Goal: Communication & Community: Connect with others

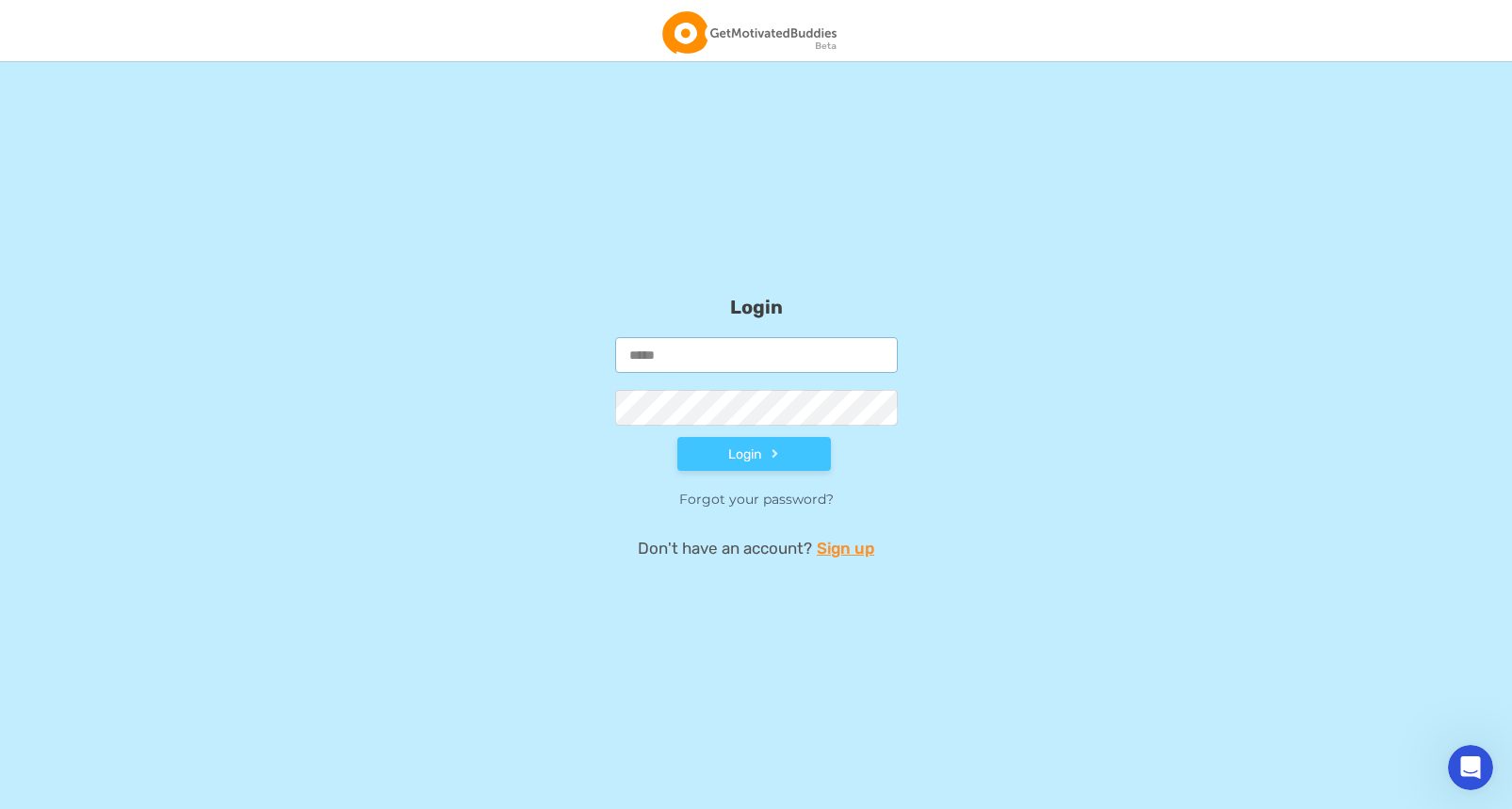
type input "**********"
click at [731, 460] on button "Login" at bounding box center [754, 454] width 154 height 34
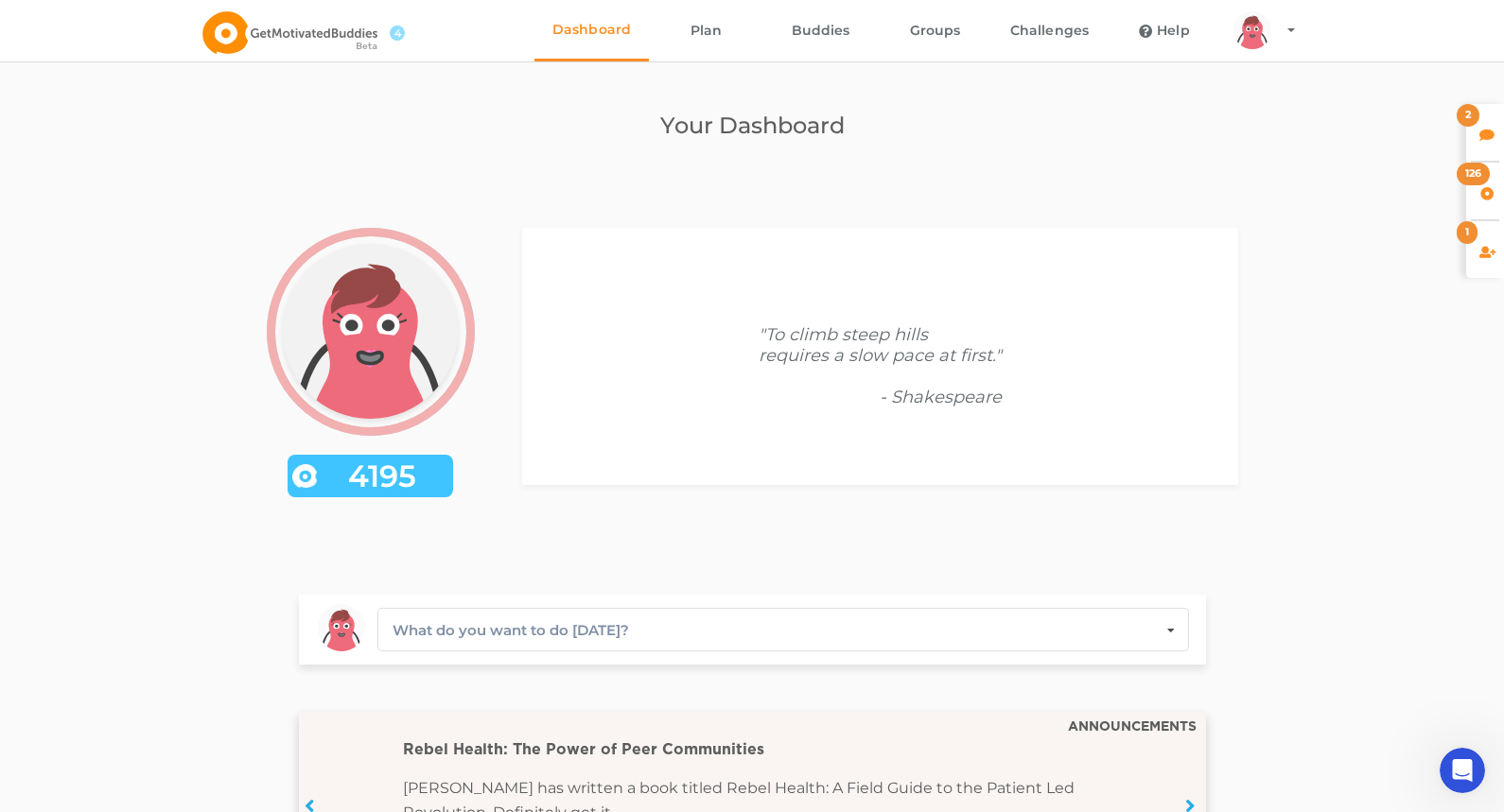
click at [1484, 136] on icon at bounding box center [1487, 132] width 16 height 13
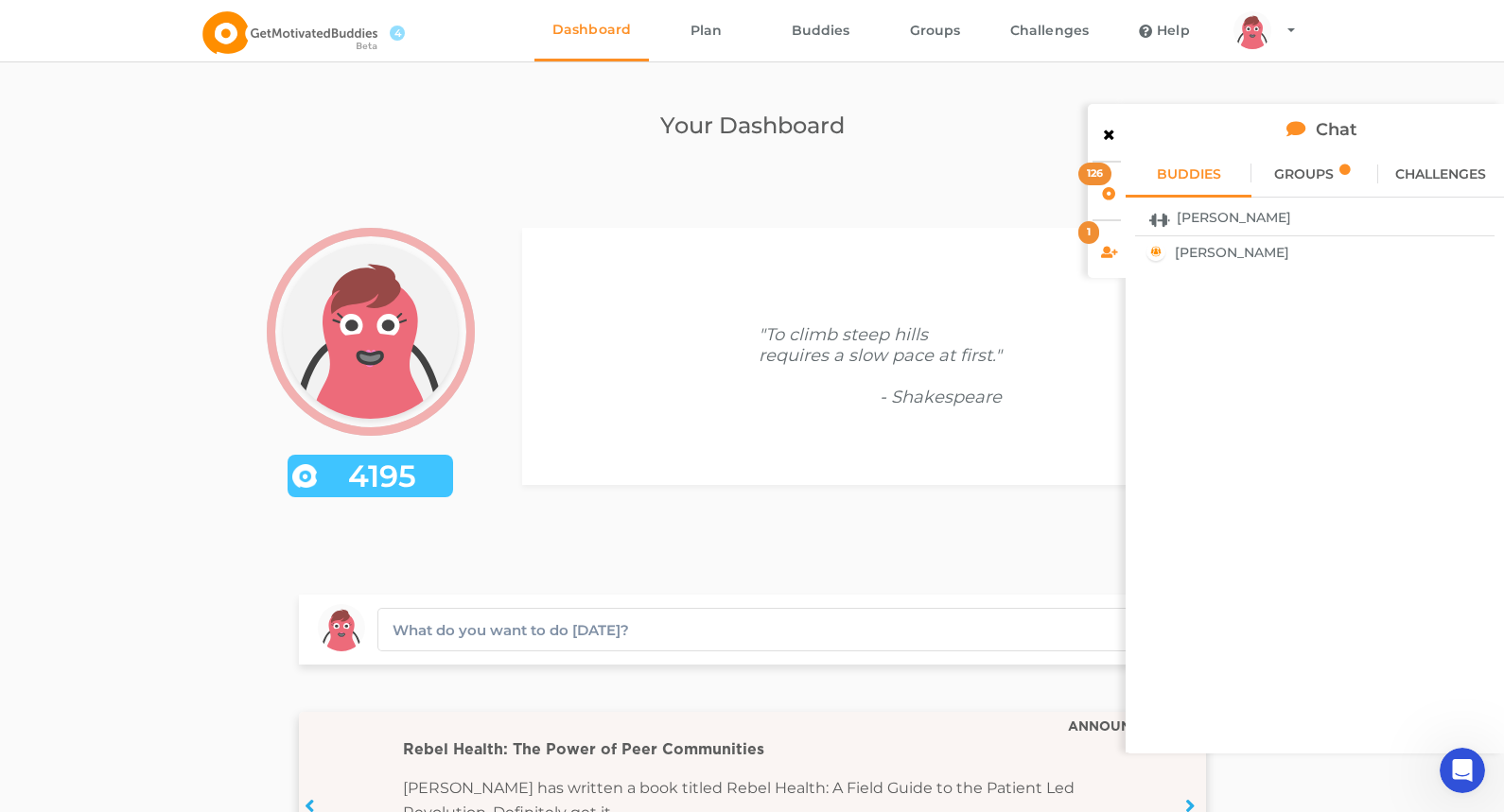
click at [1334, 175] on div "GROUPS" at bounding box center [1314, 174] width 126 height 47
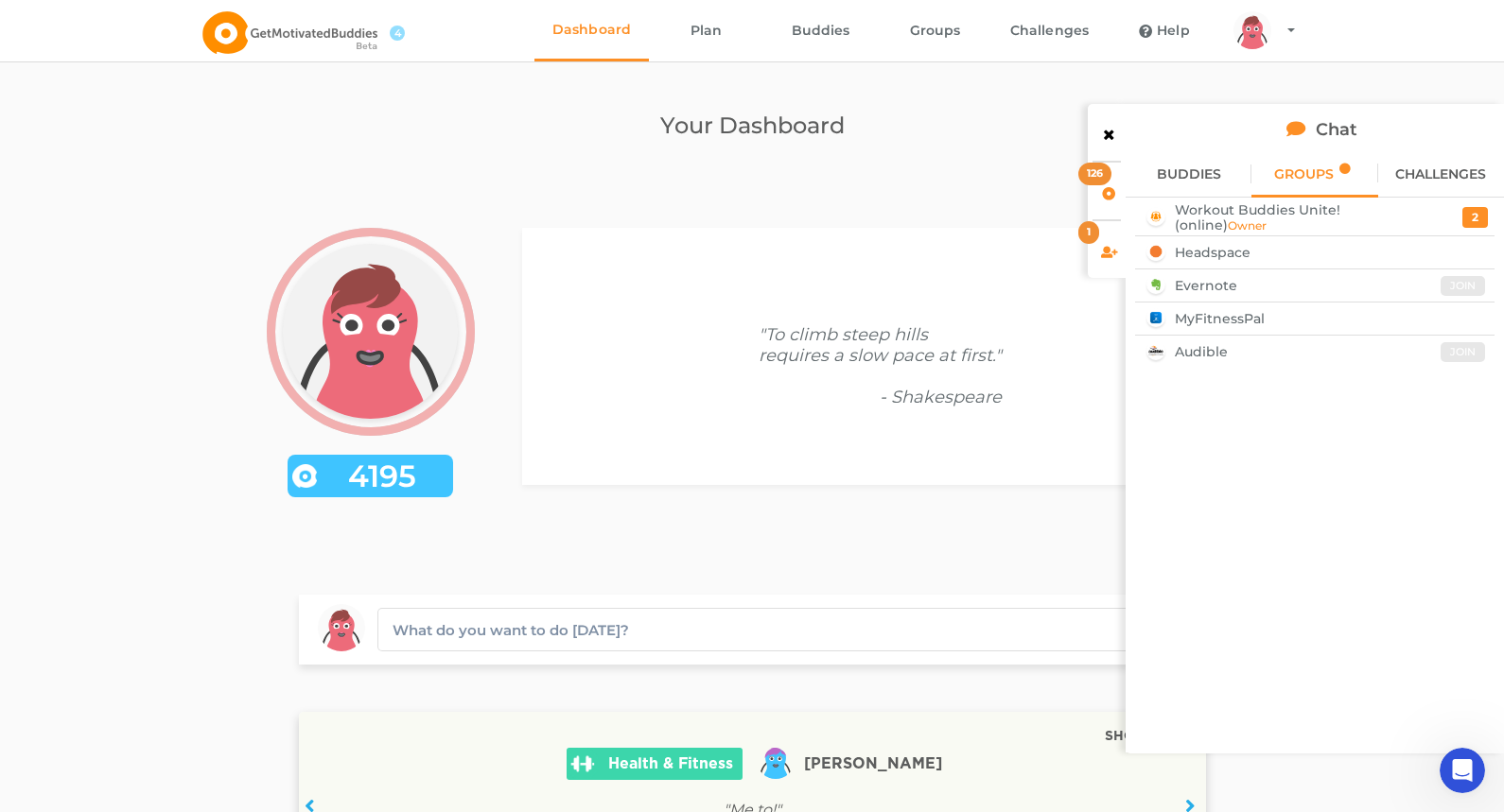
click at [1192, 184] on div "BUDDIES" at bounding box center [1189, 174] width 126 height 47
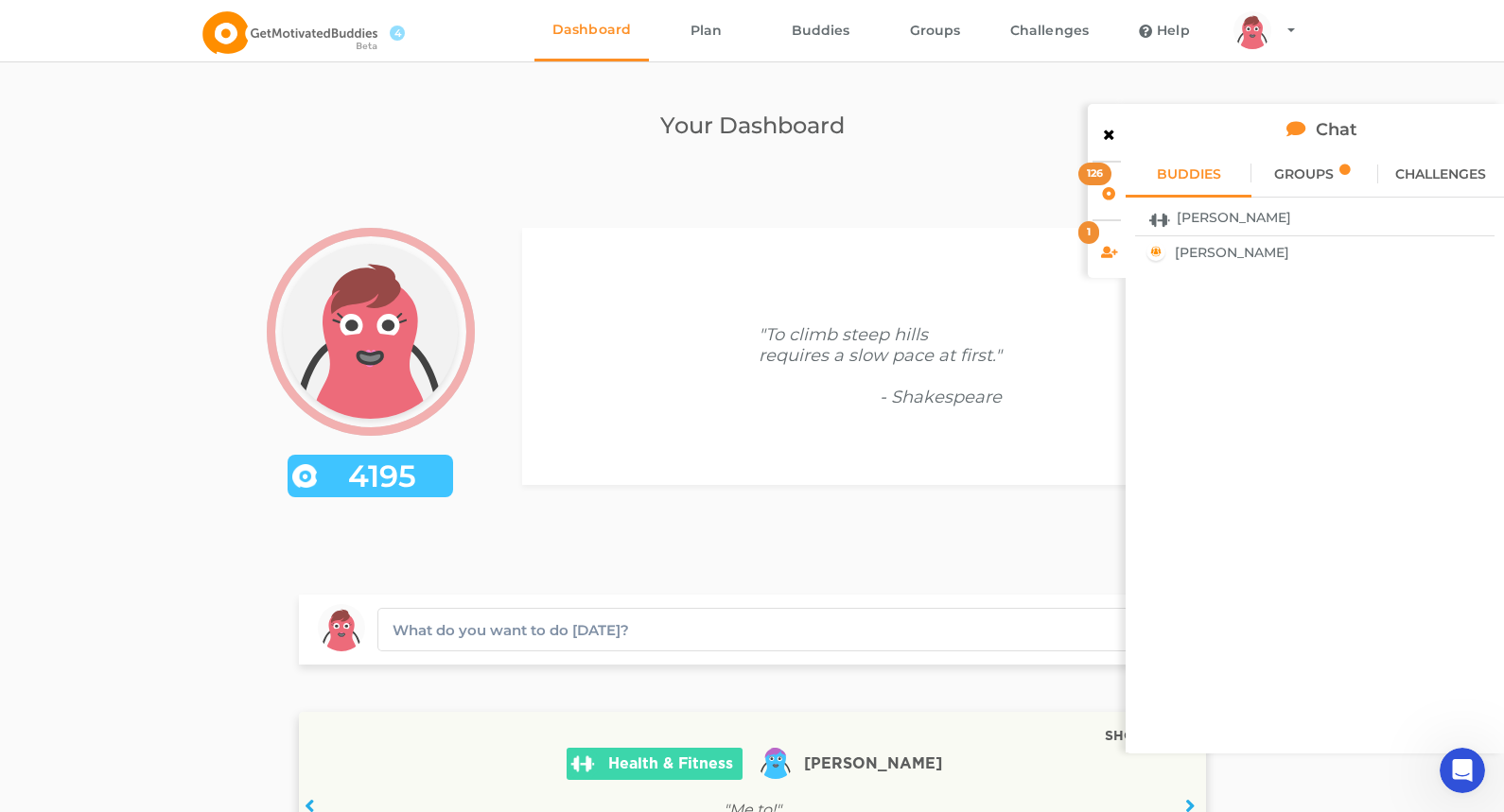
click at [1100, 246] on div "1" at bounding box center [1106, 249] width 38 height 57
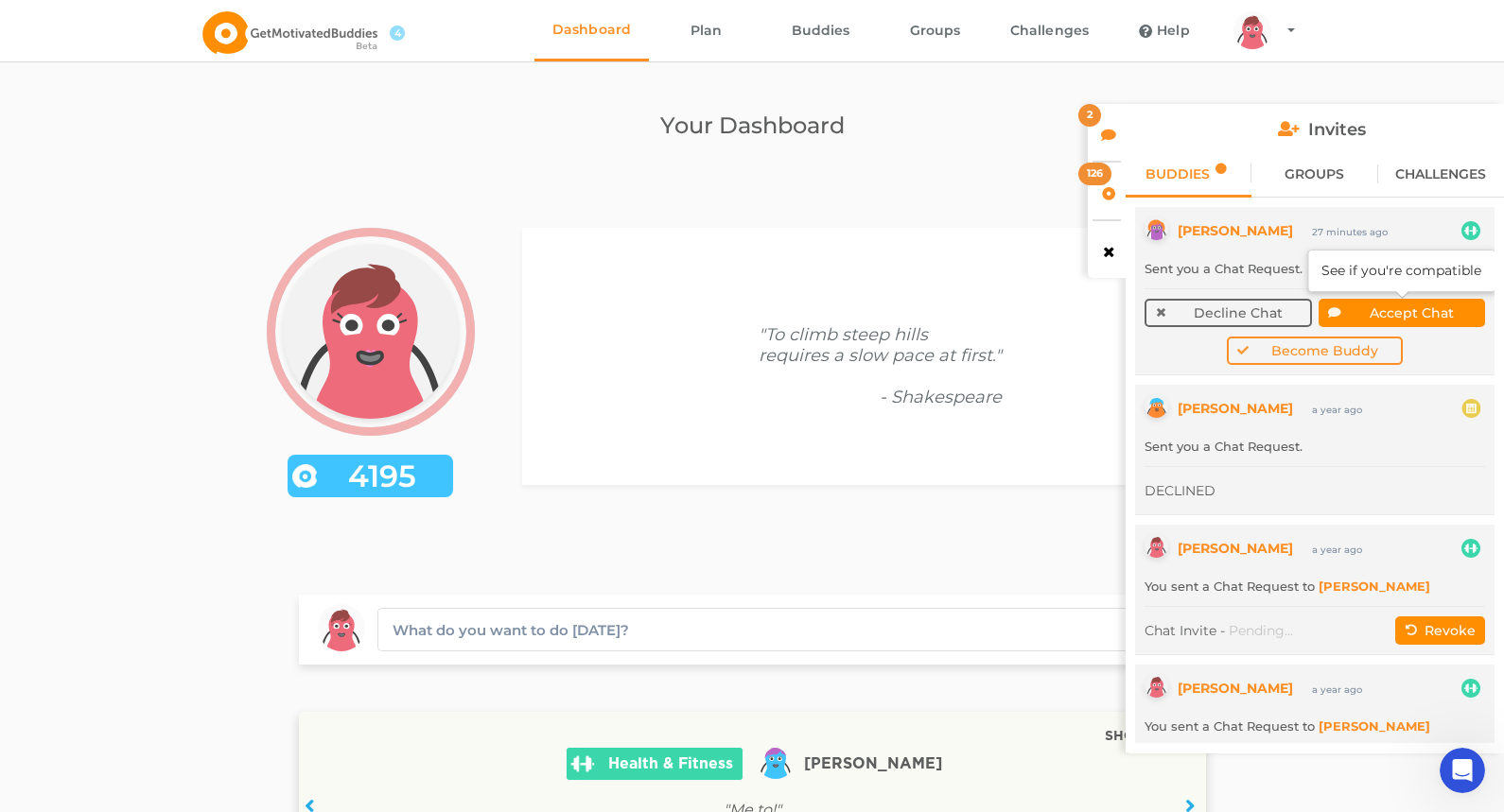
click at [1422, 313] on button "Accept Chat" at bounding box center [1402, 312] width 167 height 28
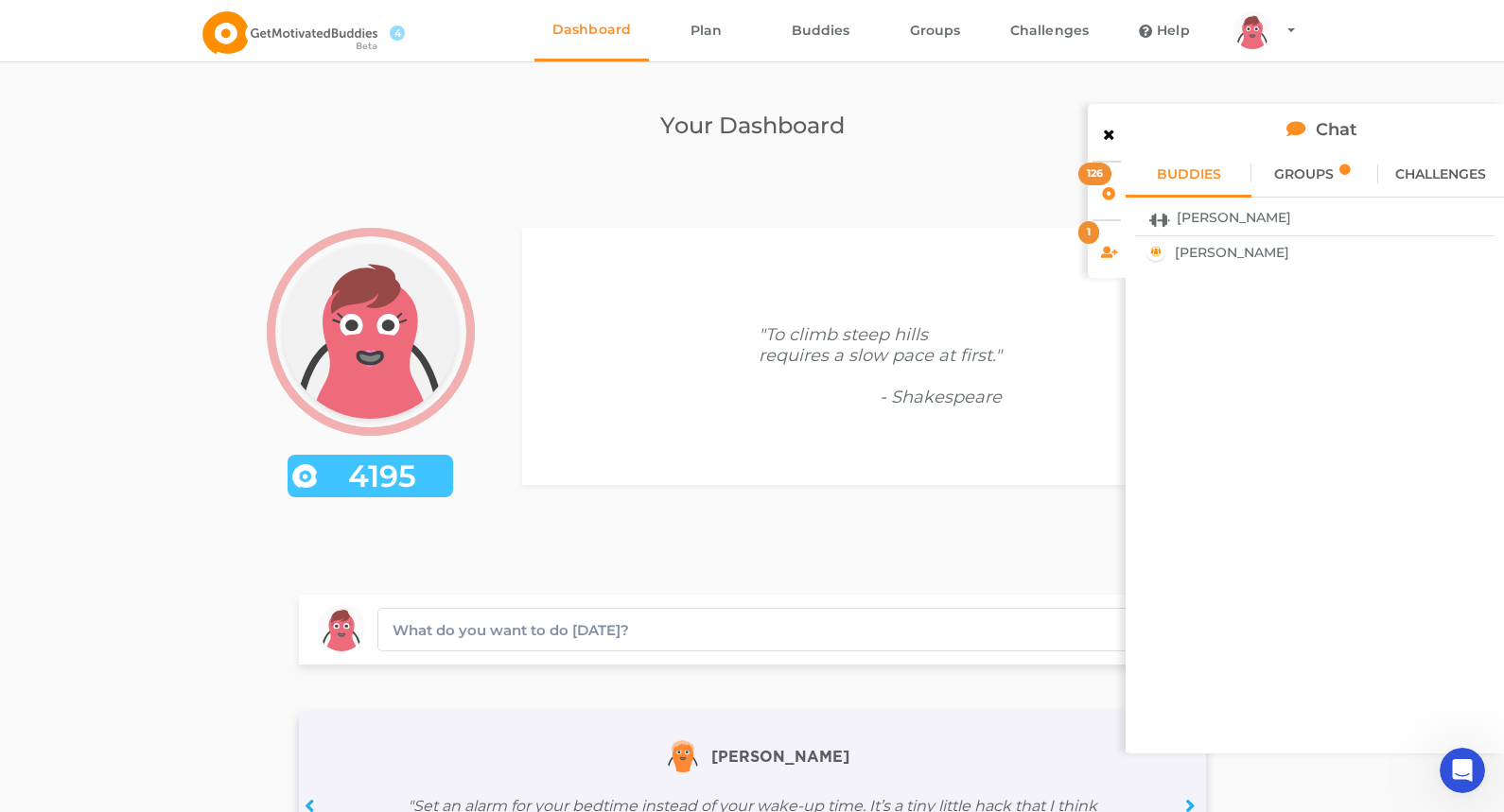
click at [1103, 250] on icon at bounding box center [1109, 248] width 16 height 13
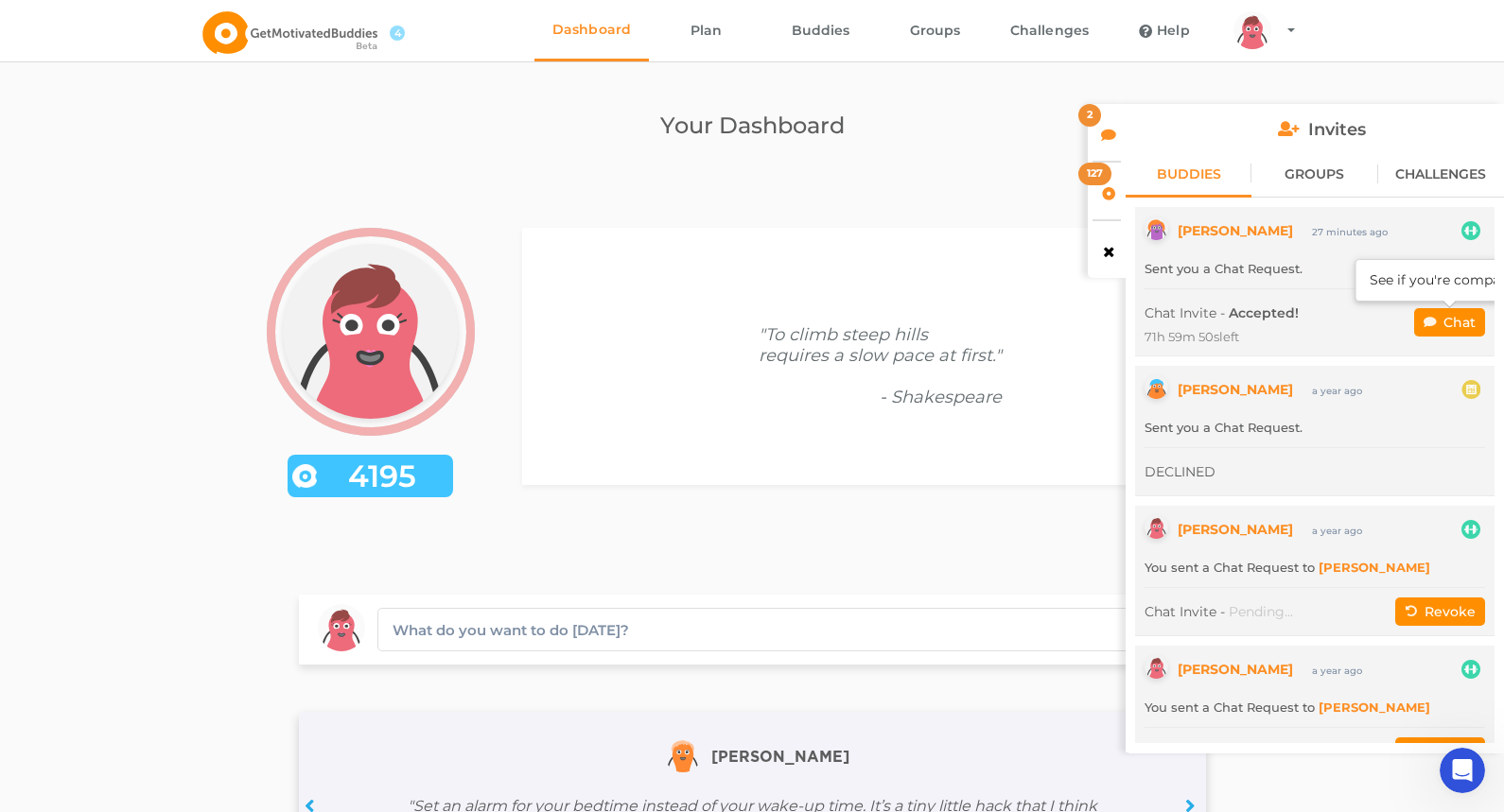
click at [1430, 321] on button "Chat" at bounding box center [1449, 322] width 71 height 28
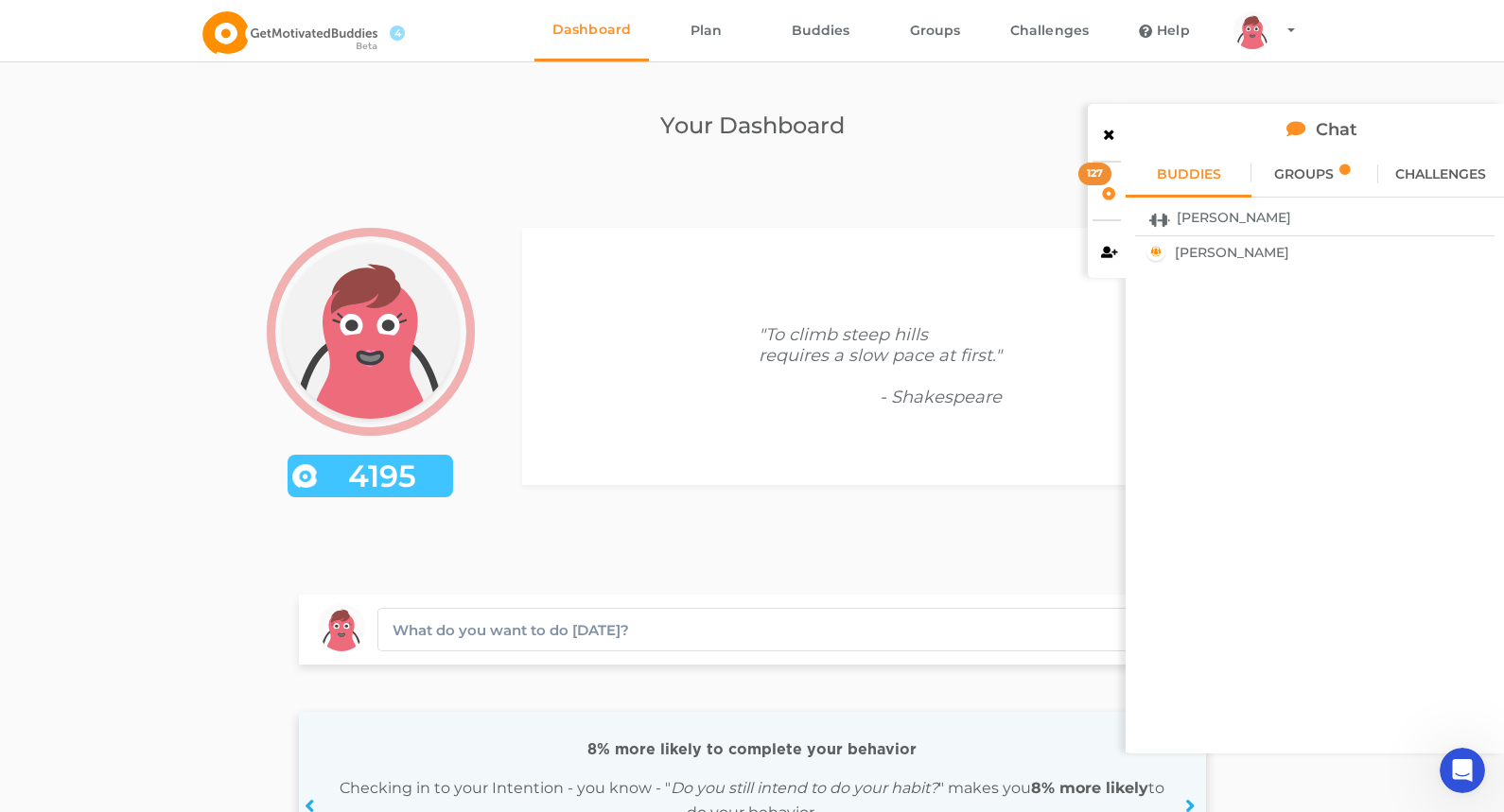
click at [1189, 178] on span "BUDDIES" at bounding box center [1188, 173] width 64 height 13
click at [1103, 254] on icon at bounding box center [1109, 248] width 16 height 13
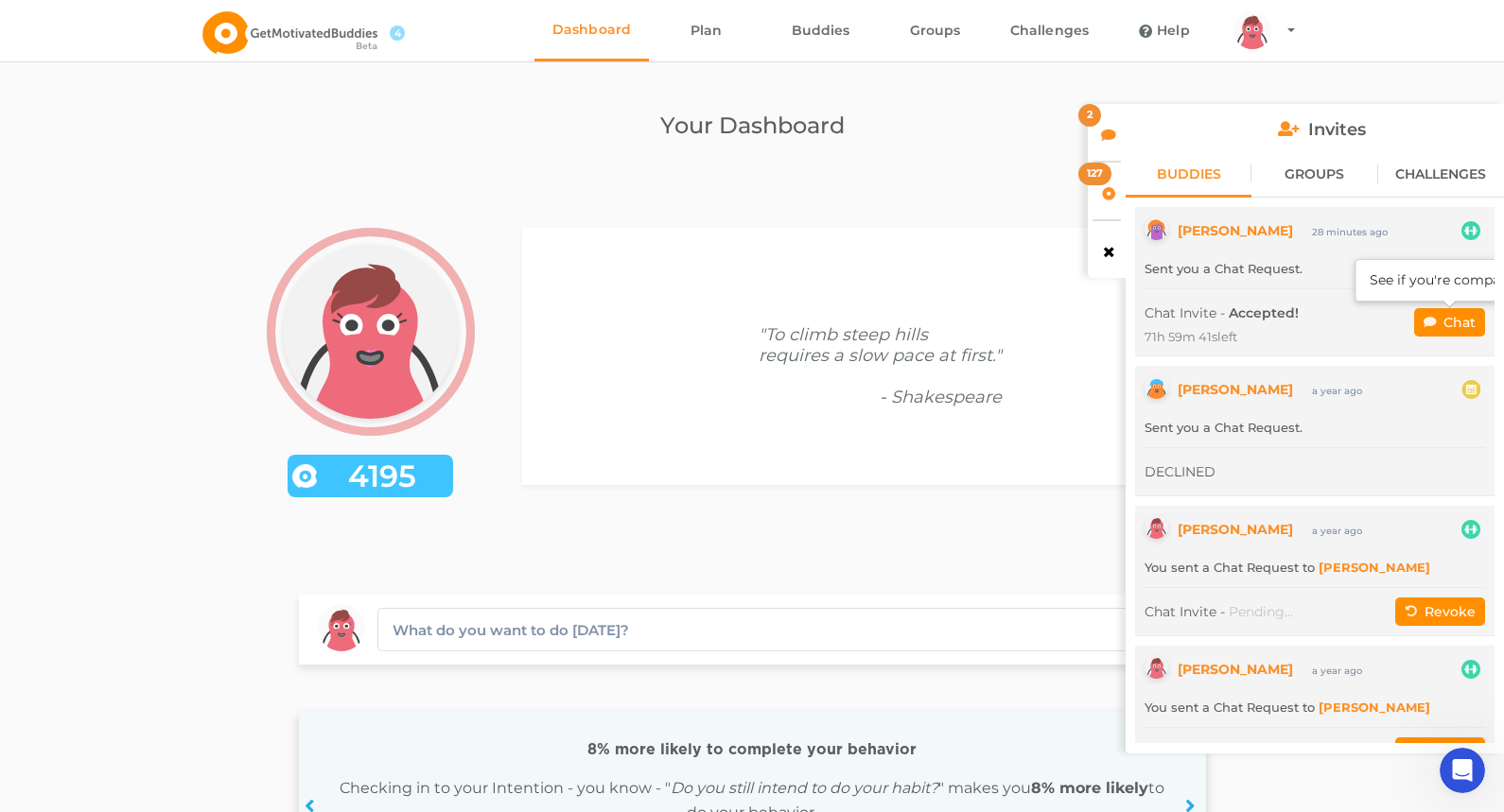
click at [1451, 320] on button "Chat" at bounding box center [1449, 322] width 71 height 28
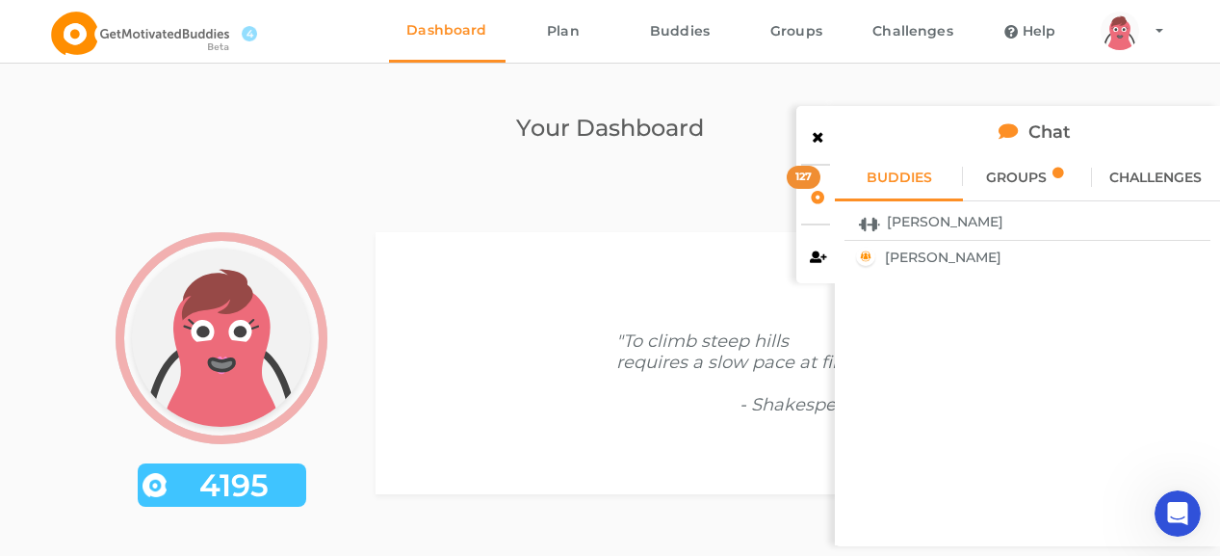
click at [814, 251] on icon at bounding box center [818, 253] width 16 height 13
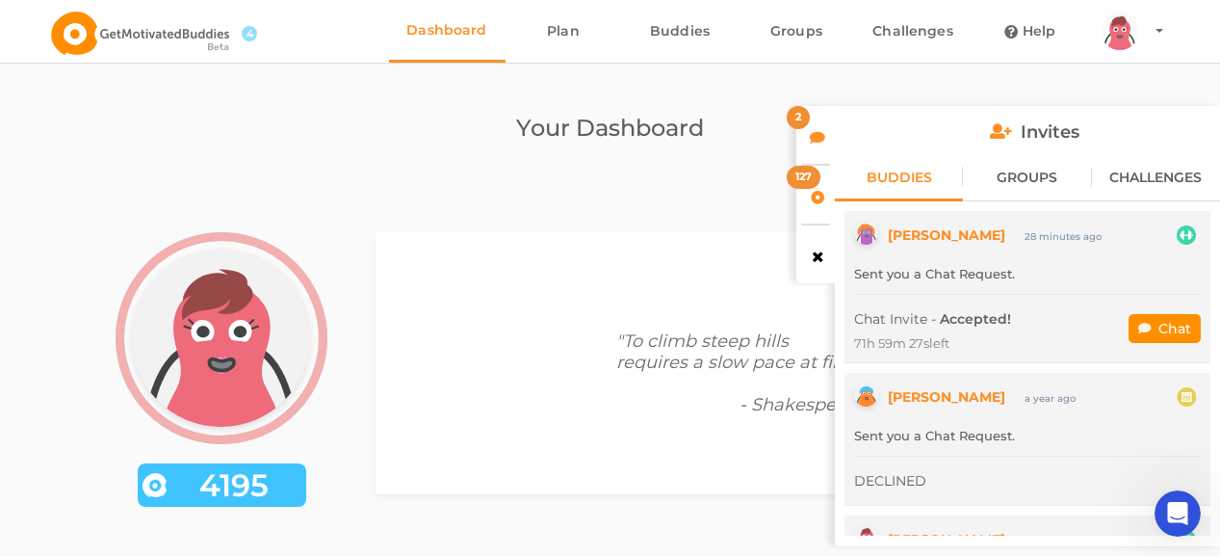
click at [807, 130] on div "2" at bounding box center [815, 135] width 39 height 58
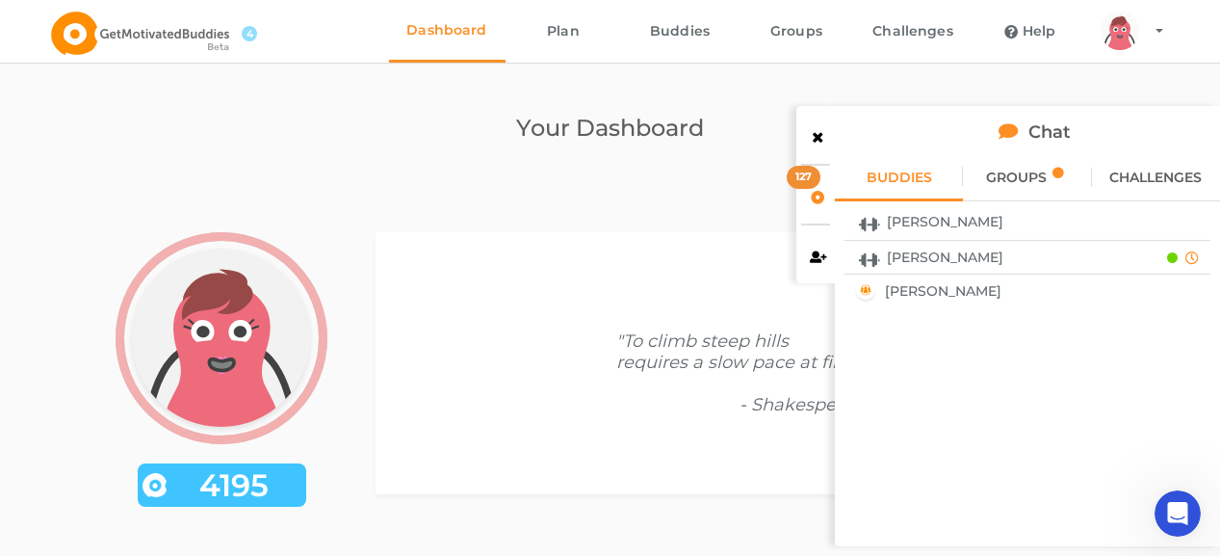
click at [1051, 253] on div "[PERSON_NAME]" at bounding box center [999, 257] width 296 height 25
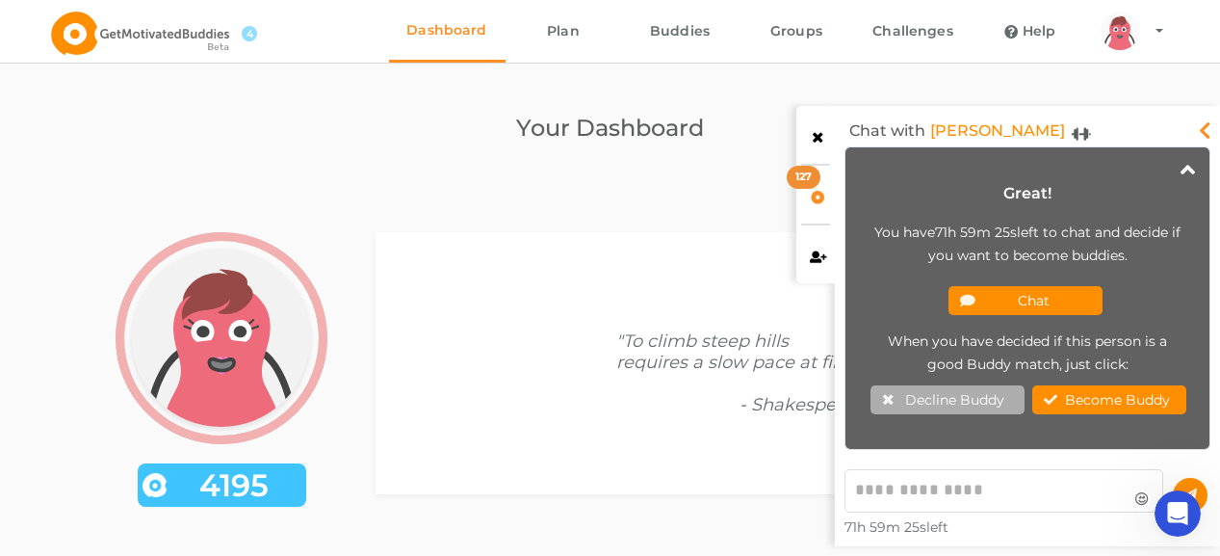
scroll to position [292, 354]
click at [1042, 291] on button "Chat" at bounding box center [1025, 300] width 154 height 29
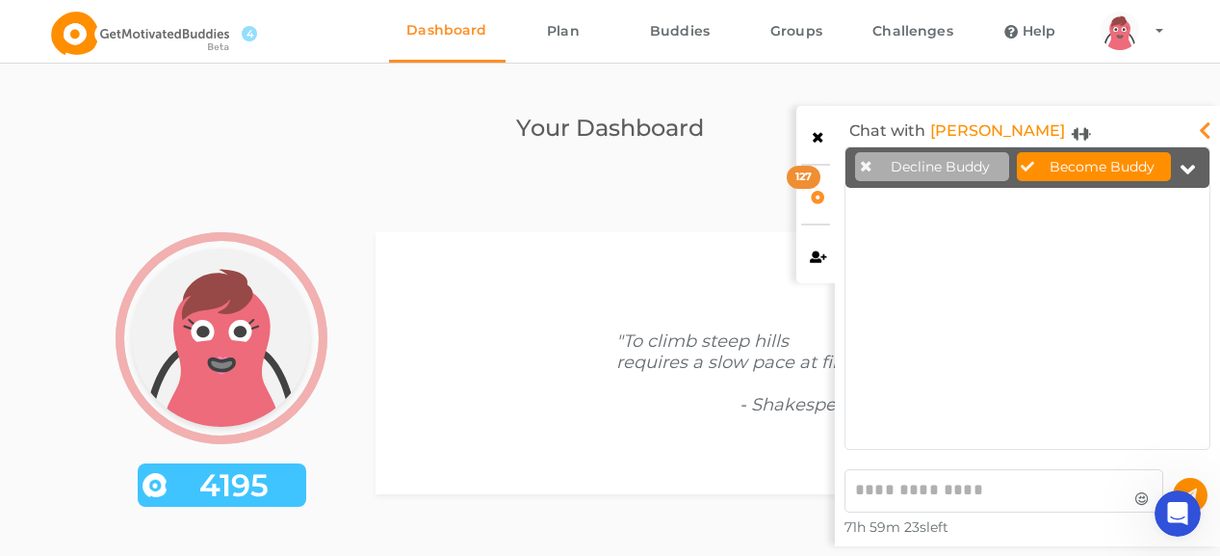
click at [953, 483] on textarea at bounding box center [1003, 490] width 319 height 43
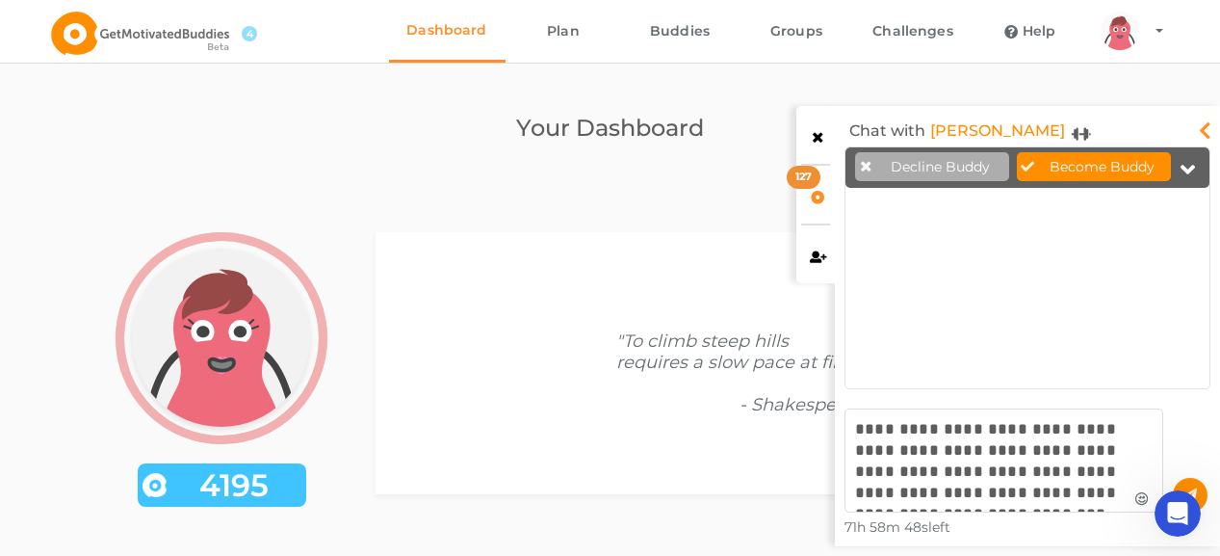
scroll to position [210, 354]
type textarea "**********"
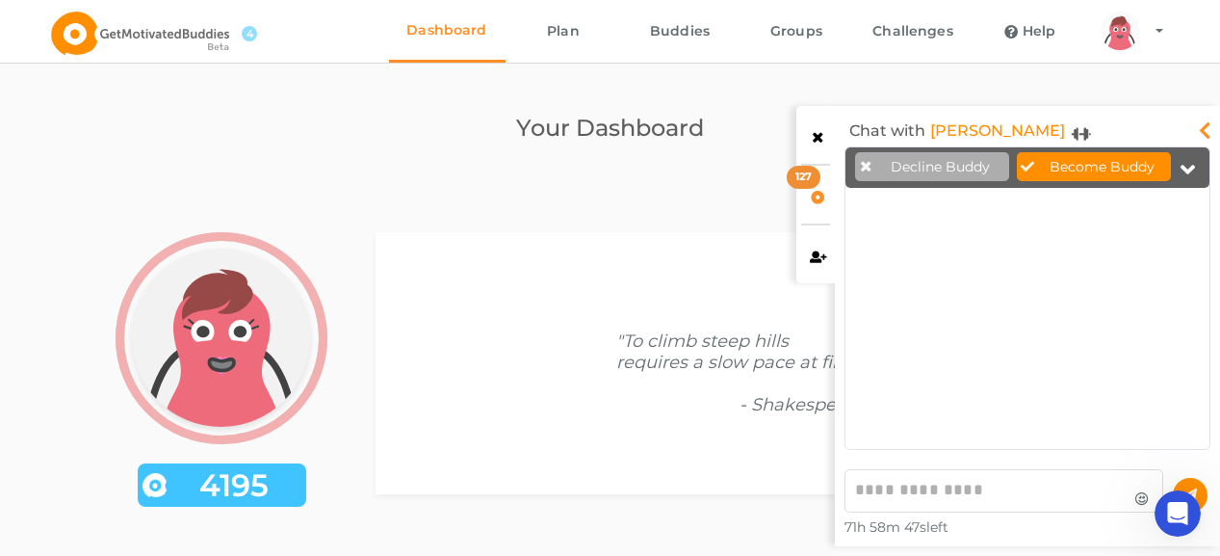
scroll to position [292, 354]
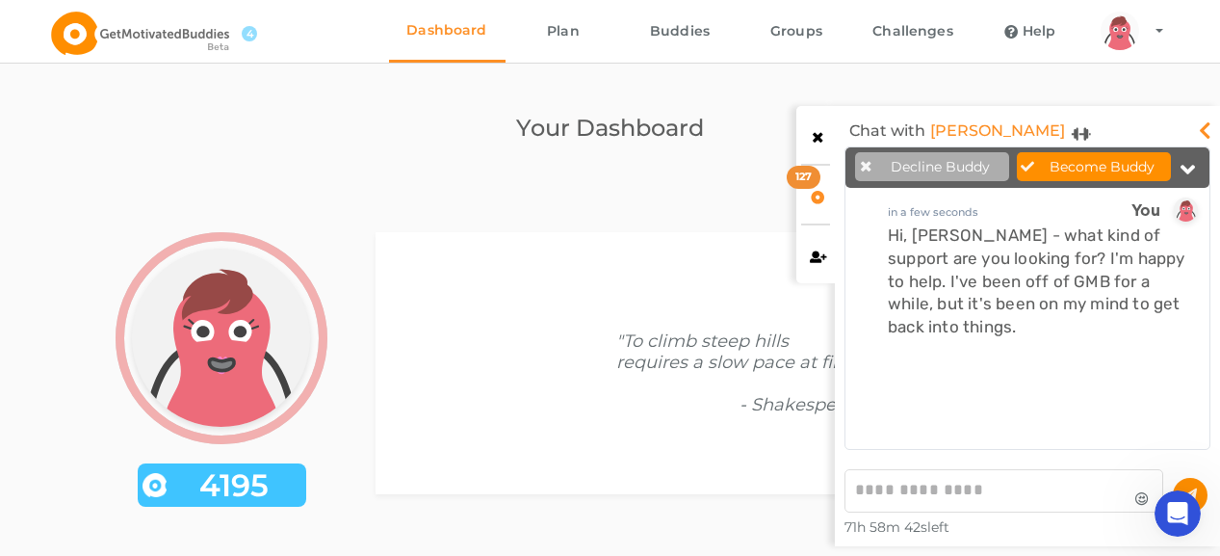
click at [972, 128] on link "[PERSON_NAME]" at bounding box center [997, 131] width 135 height 31
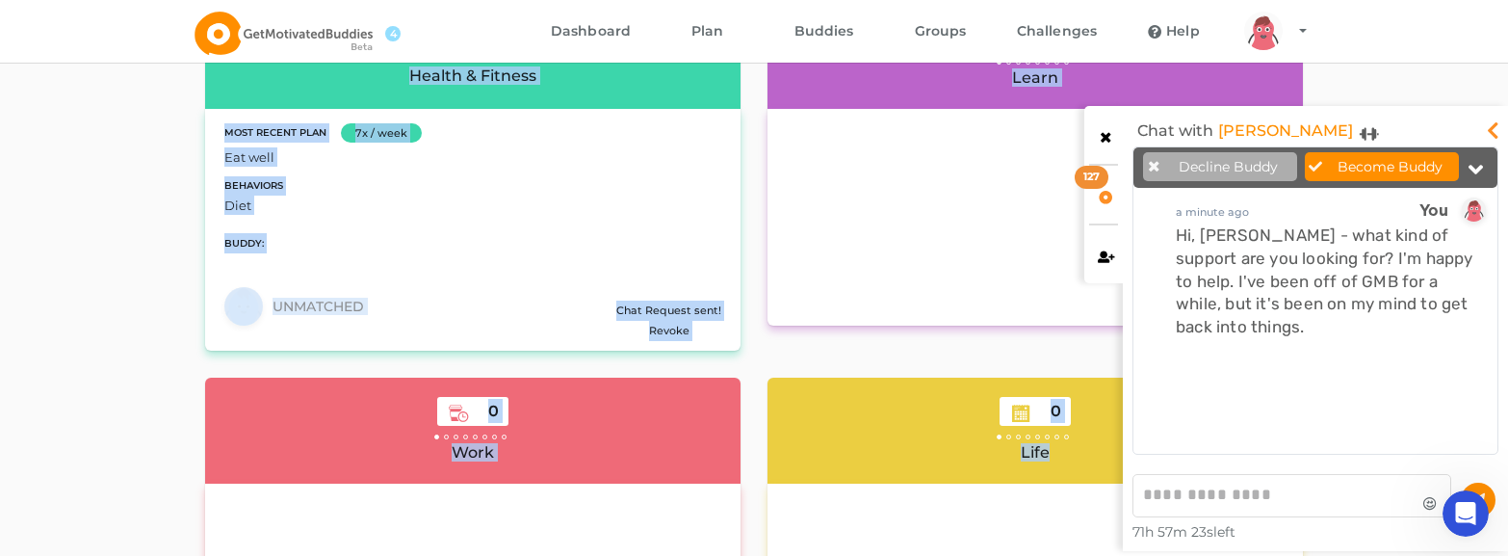
scroll to position [2391, 0]
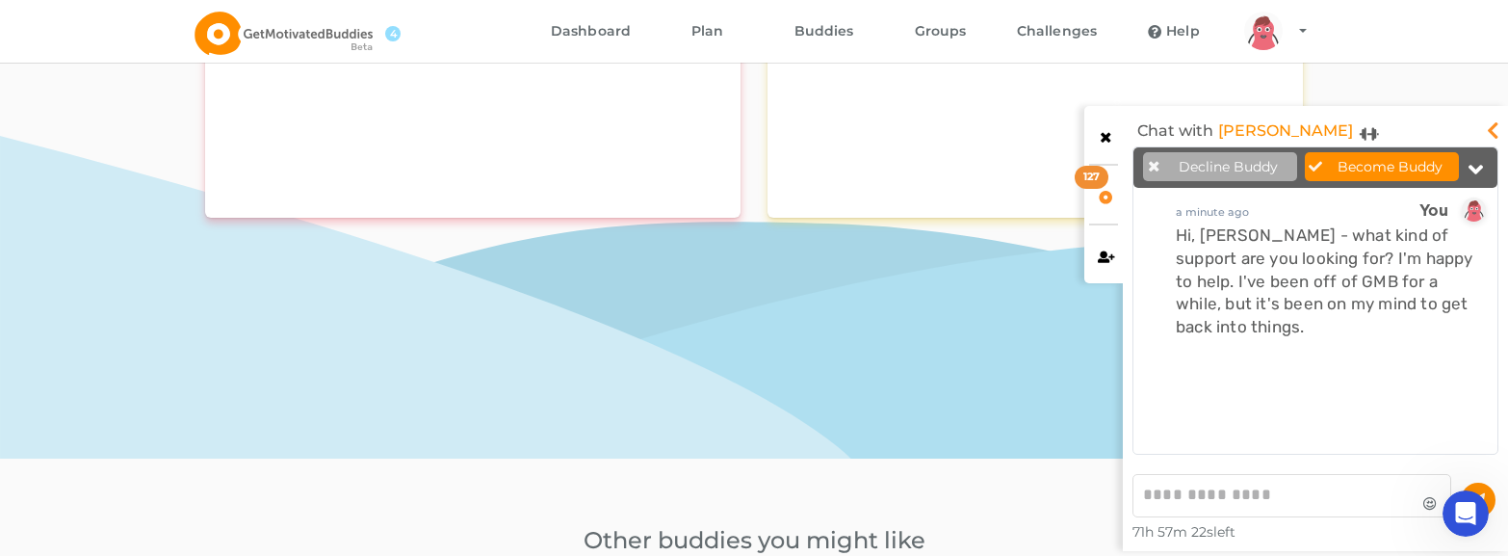
drag, startPoint x: 892, startPoint y: 553, endPoint x: 962, endPoint y: 336, distance: 227.4
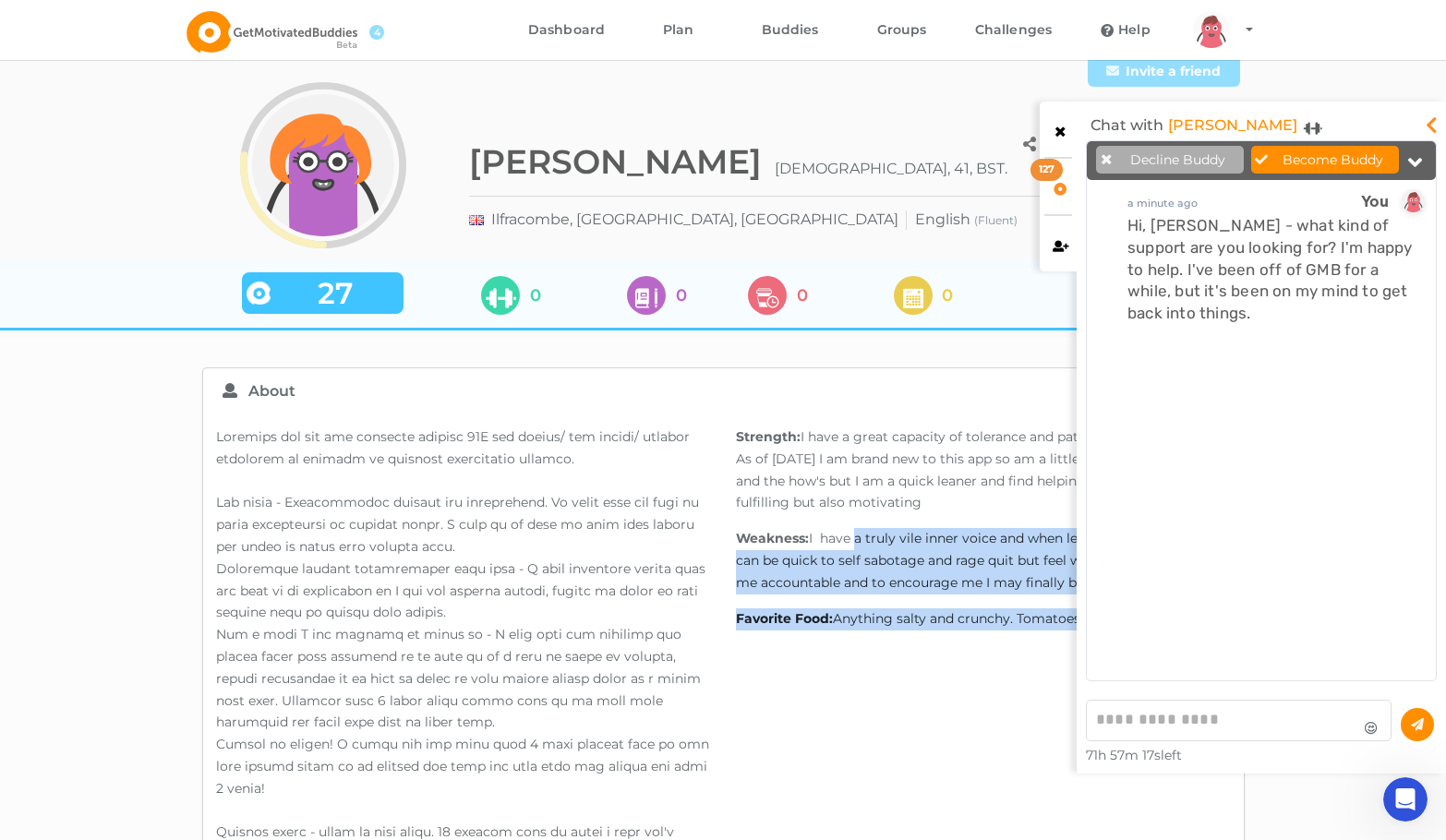
scroll to position [11, 11]
click at [1349, 80] on div "Invite a friend arms Created with Sketch. legs Created with Sketch. hairs/back/…" at bounding box center [723, 161] width 1446 height 211
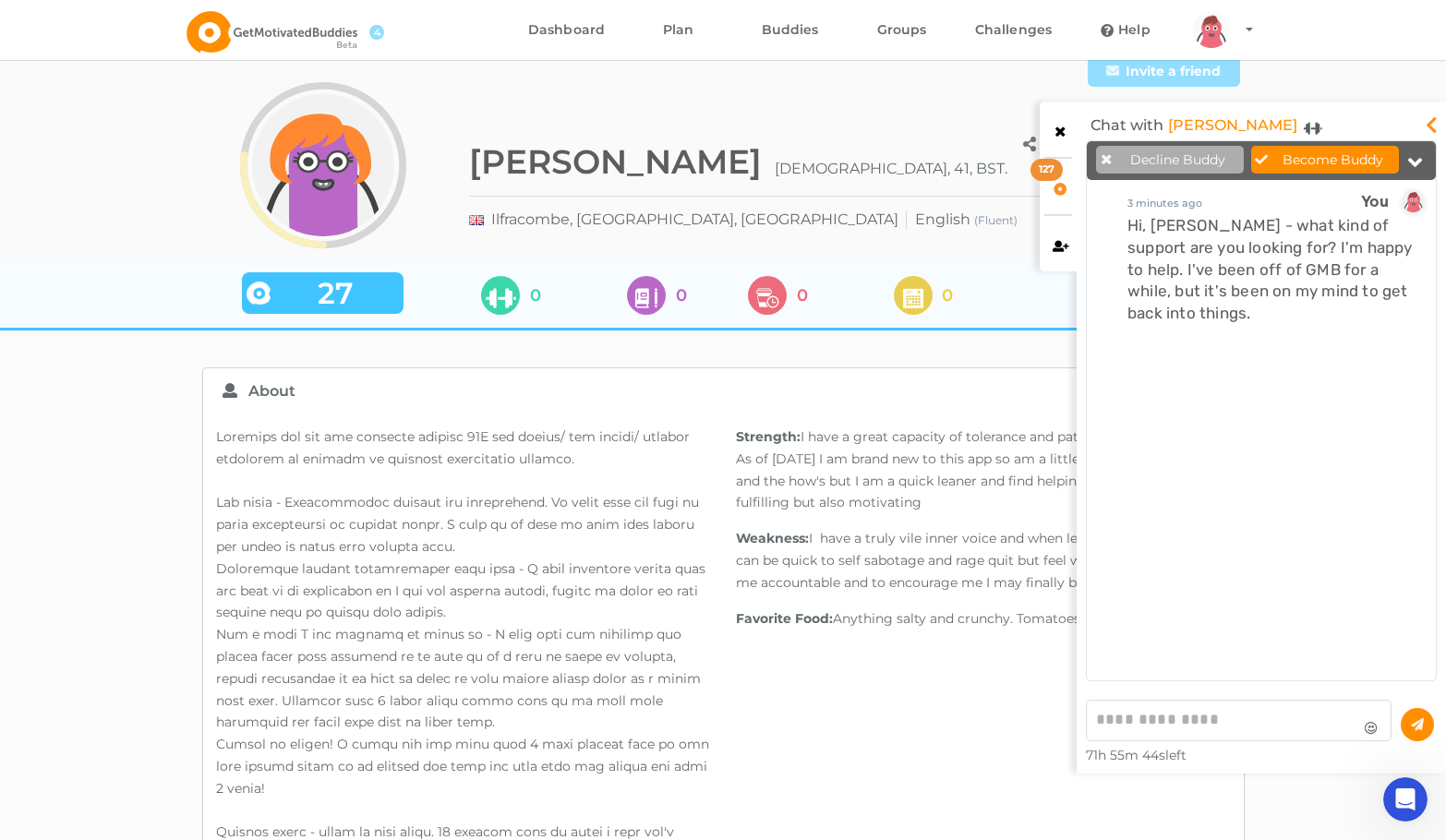
click at [1057, 129] on icon at bounding box center [1061, 128] width 15 height 12
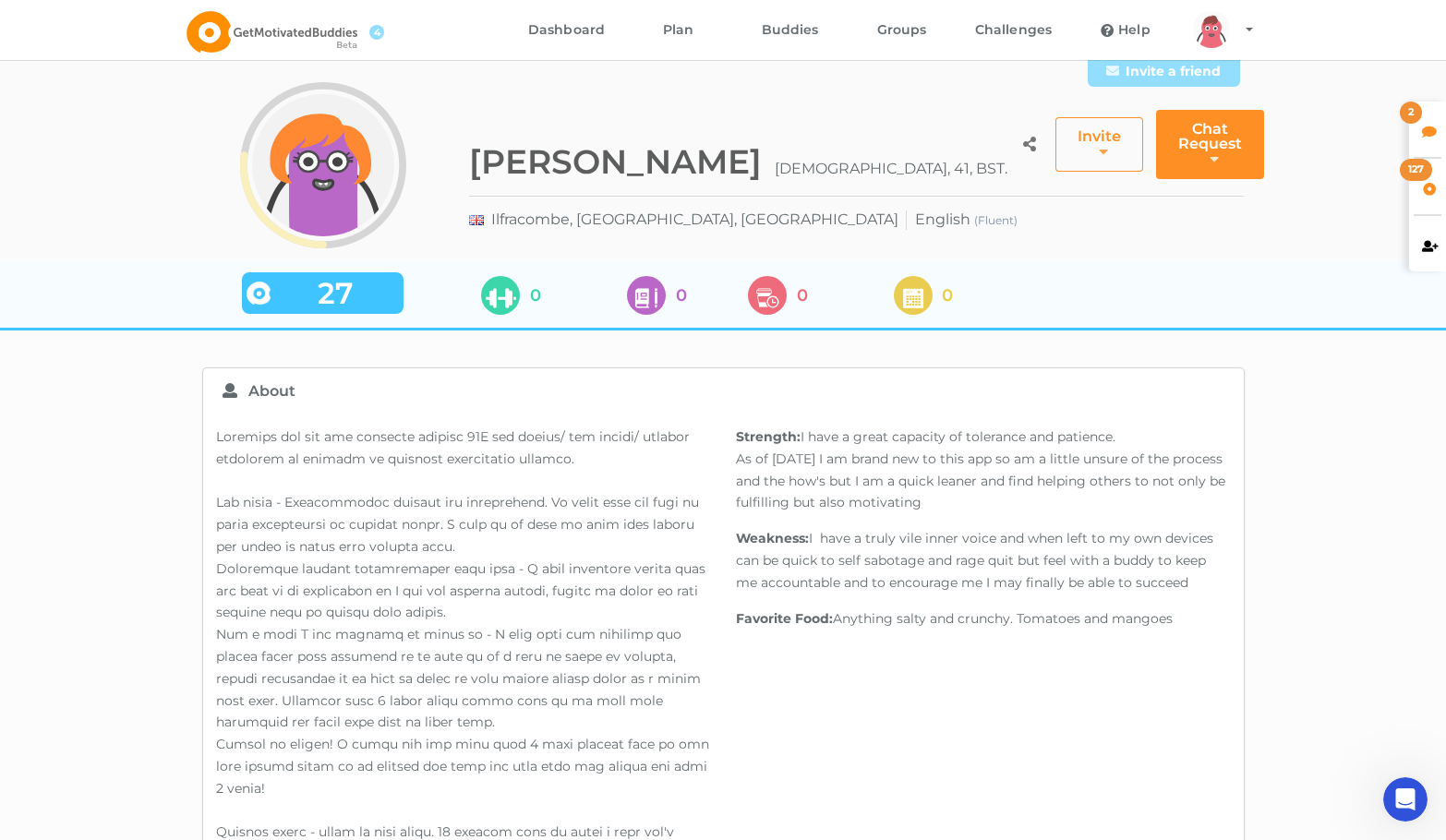
click at [1421, 118] on div "2" at bounding box center [1411, 112] width 22 height 22
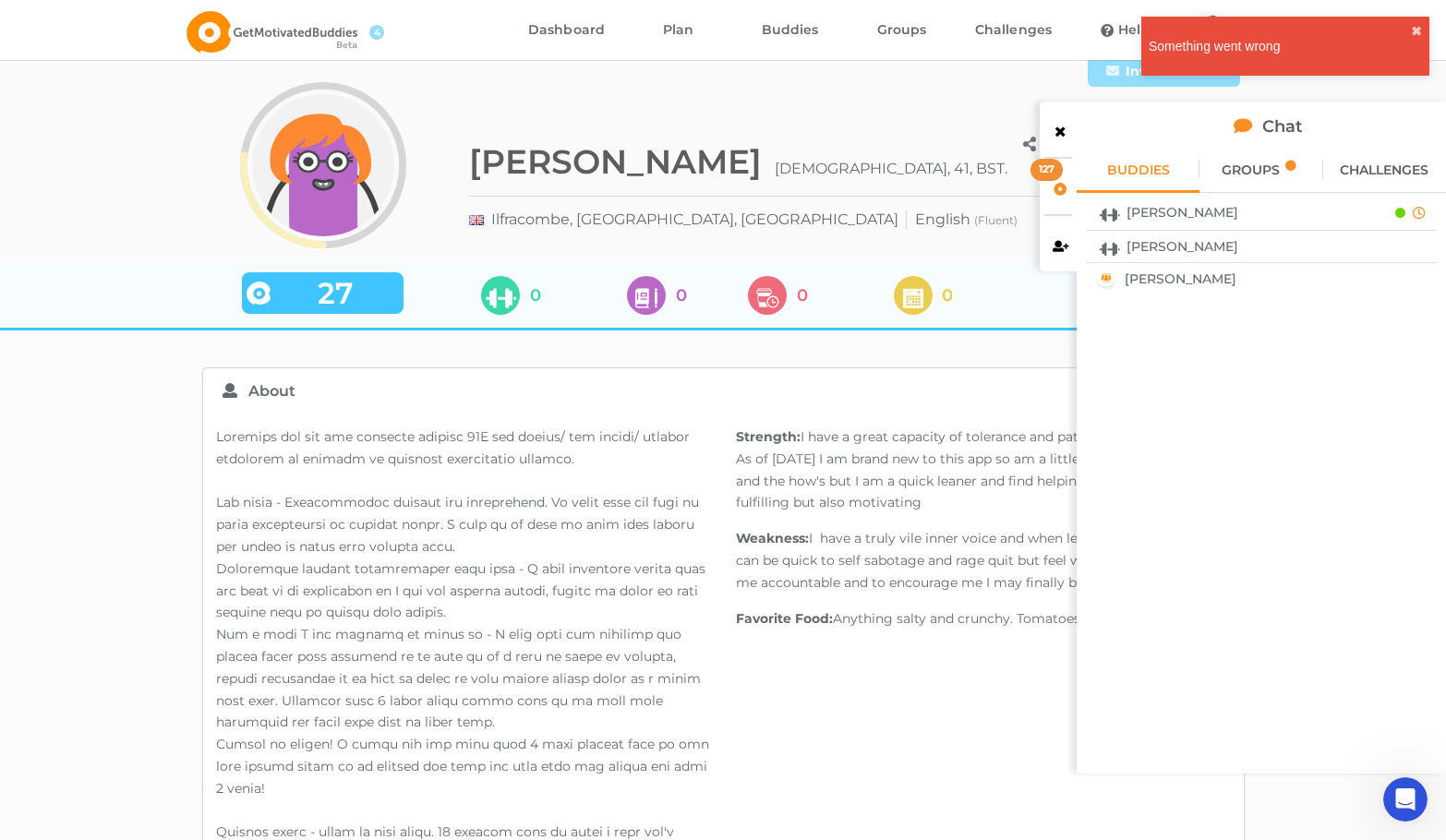
click at [1272, 215] on div "[PERSON_NAME]" at bounding box center [1234, 212] width 284 height 24
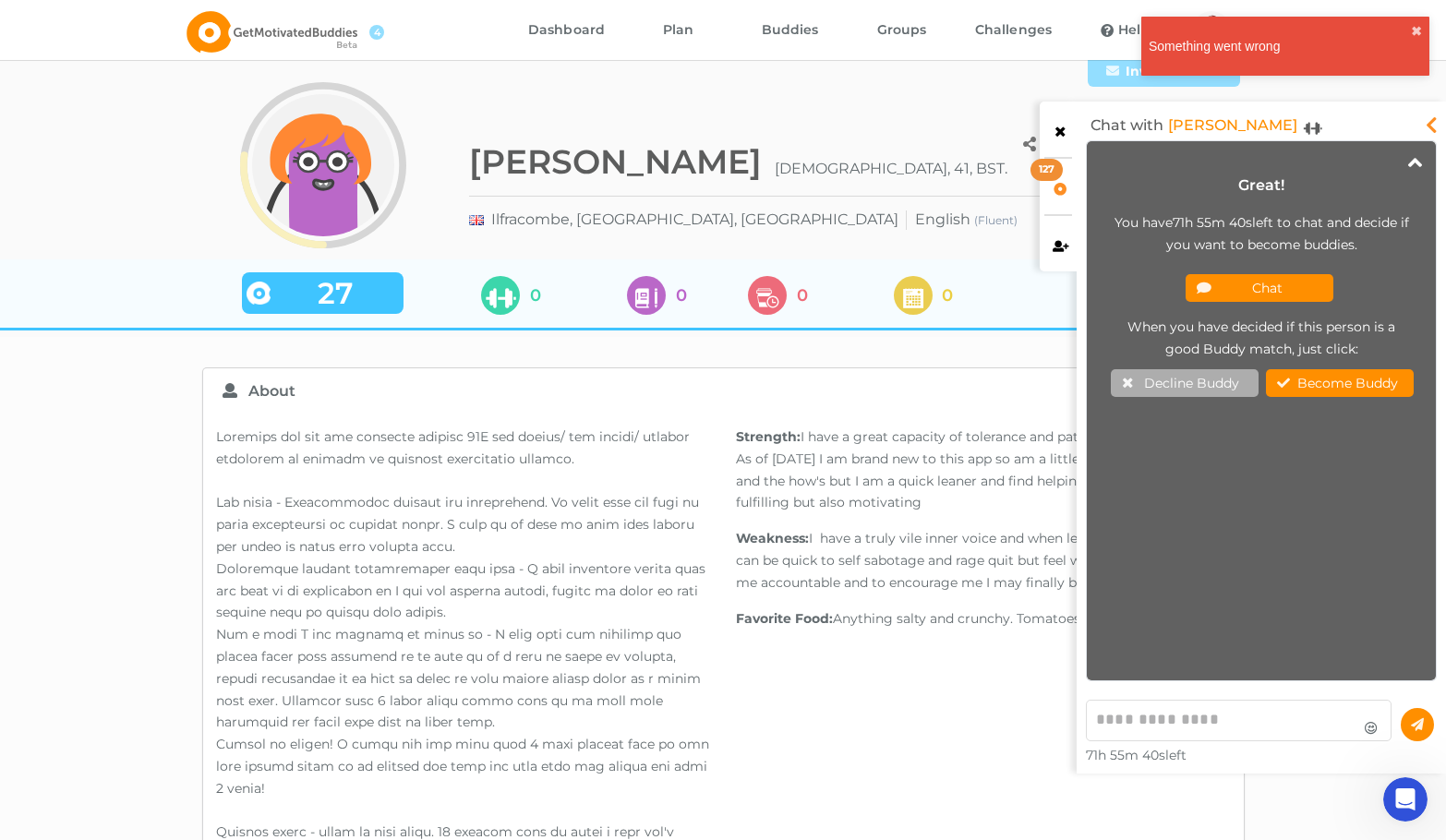
scroll to position [530, 339]
click at [1293, 290] on button "Chat" at bounding box center [1259, 288] width 148 height 28
